Goal: Information Seeking & Learning: Learn about a topic

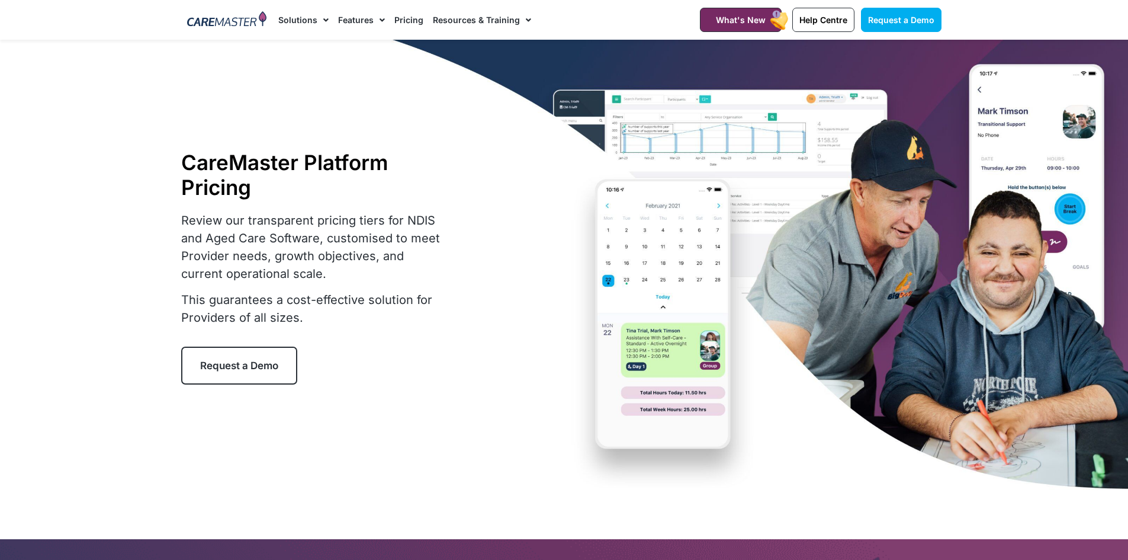
click at [406, 20] on link "Pricing" at bounding box center [408, 20] width 29 height 40
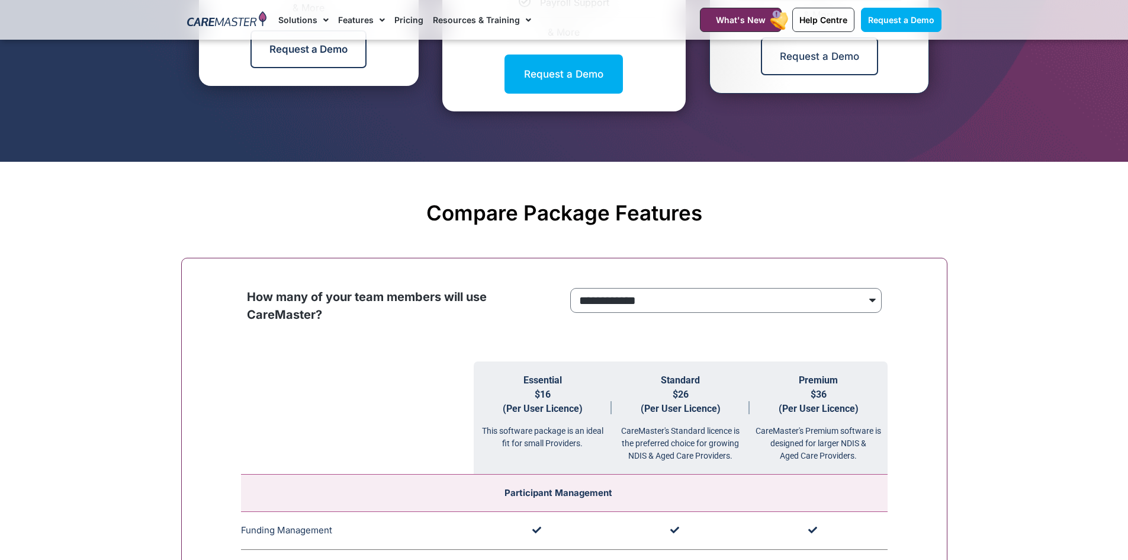
scroll to position [1125, 0]
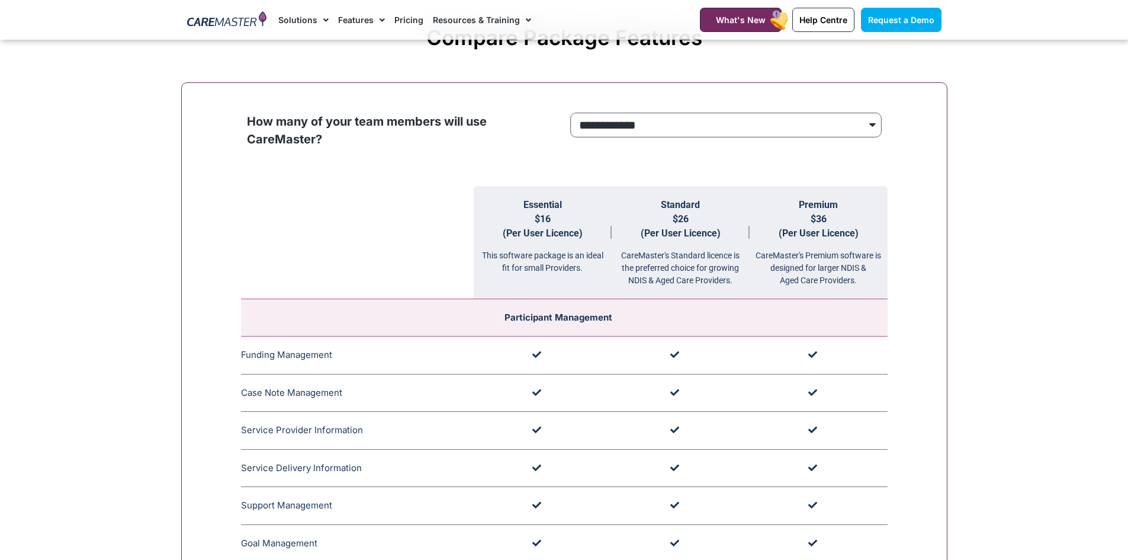
click at [876, 119] on select "**********" at bounding box center [726, 125] width 312 height 25
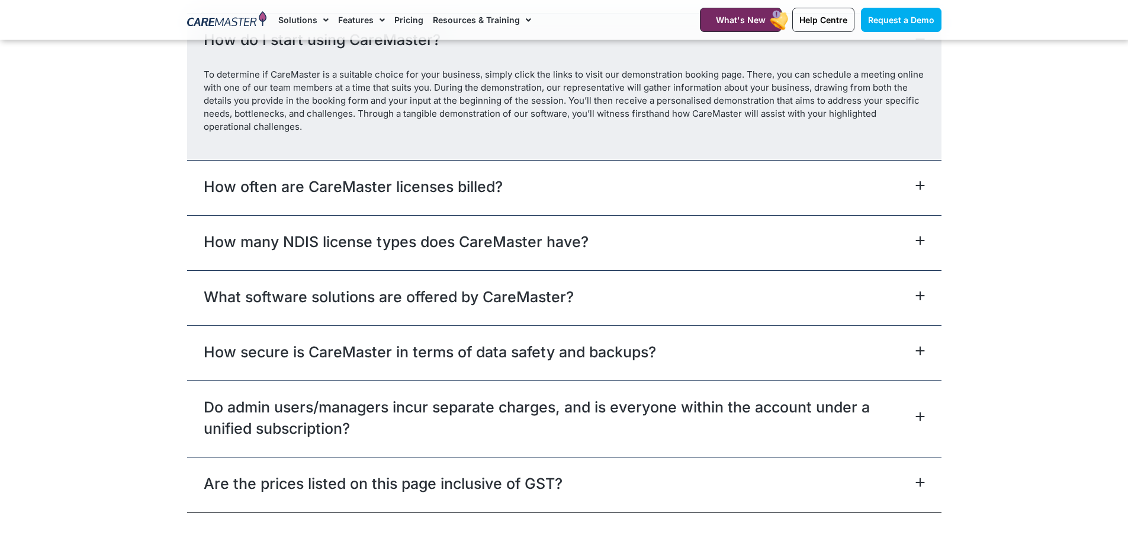
scroll to position [5327, 0]
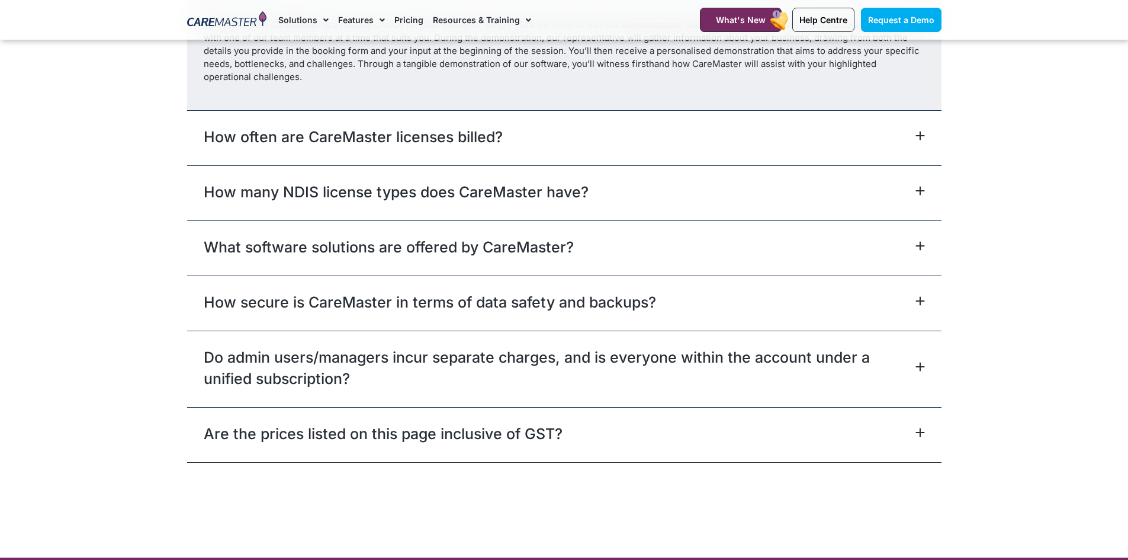
click at [921, 139] on icon at bounding box center [920, 135] width 9 height 9
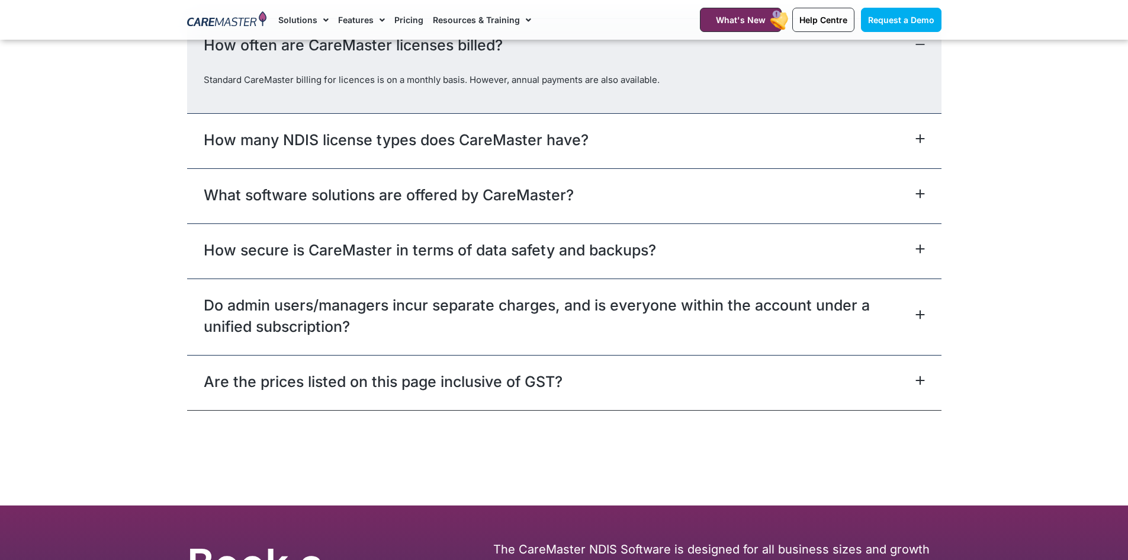
click at [925, 202] on div "What software solutions are offered by CareMaster?" at bounding box center [564, 195] width 755 height 55
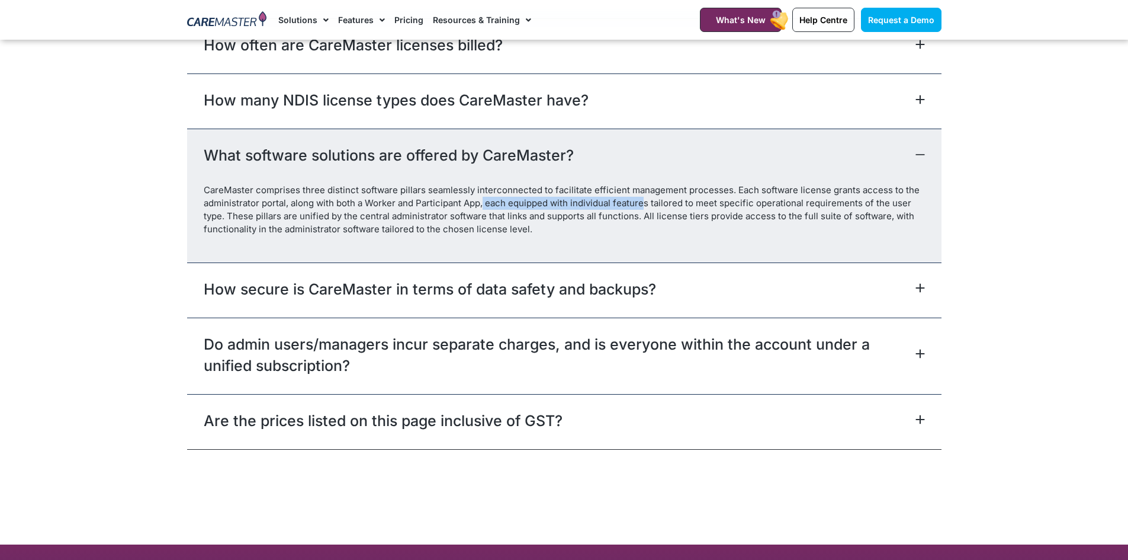
drag, startPoint x: 484, startPoint y: 208, endPoint x: 645, endPoint y: 208, distance: 160.5
click at [645, 208] on p "CareMaster comprises three distinct software pillars seamlessly interconnected …" at bounding box center [564, 210] width 721 height 52
click at [614, 286] on link "How secure is CareMaster in terms of data safety and backups?" at bounding box center [430, 288] width 452 height 21
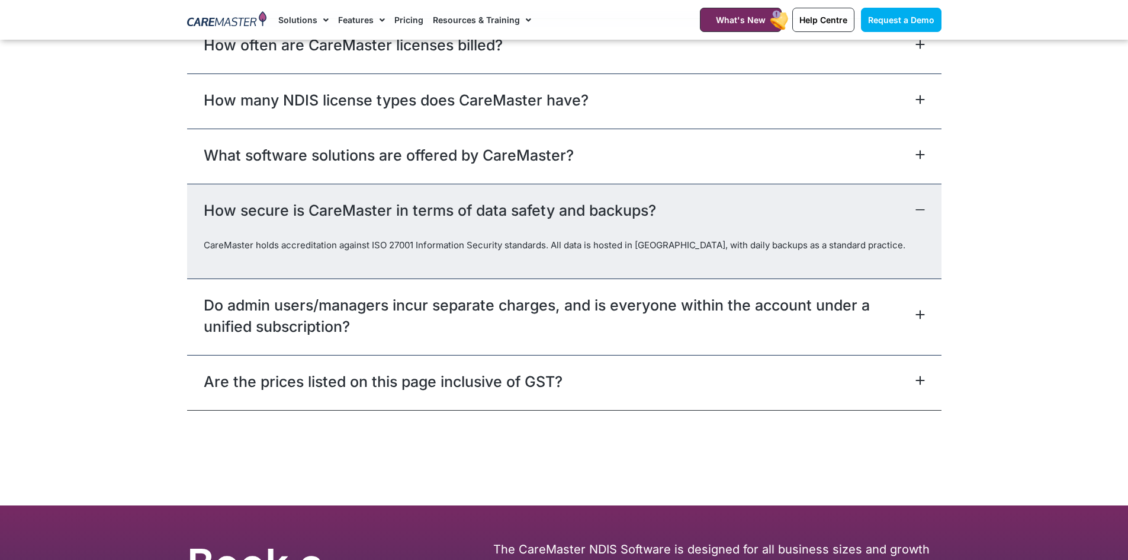
click at [464, 311] on link "Do admin users/managers incur separate charges, and is everyone within the acco…" at bounding box center [558, 315] width 709 height 43
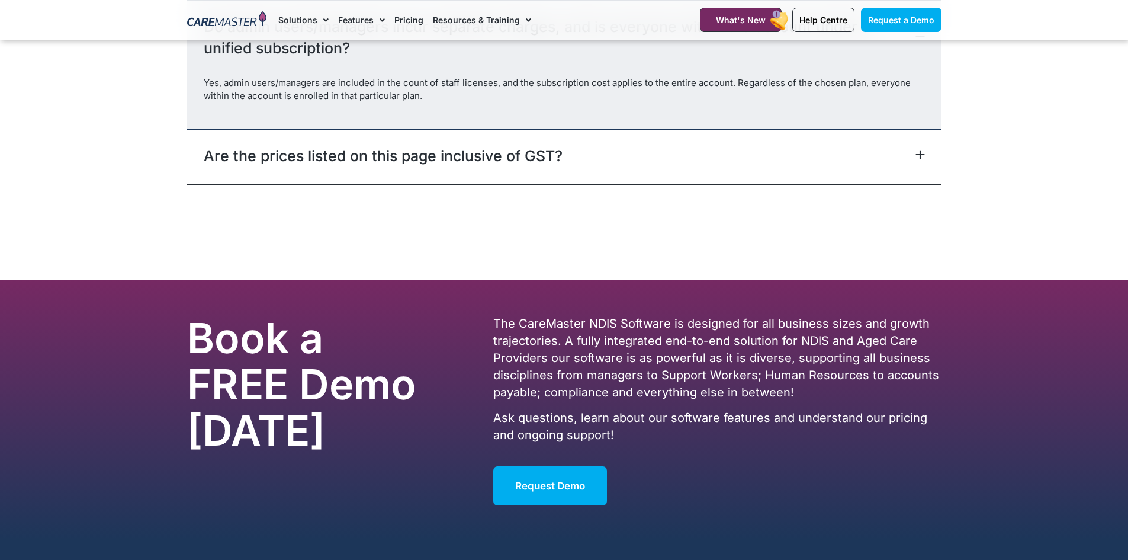
scroll to position [5564, 0]
